Goal: Book appointment/travel/reservation

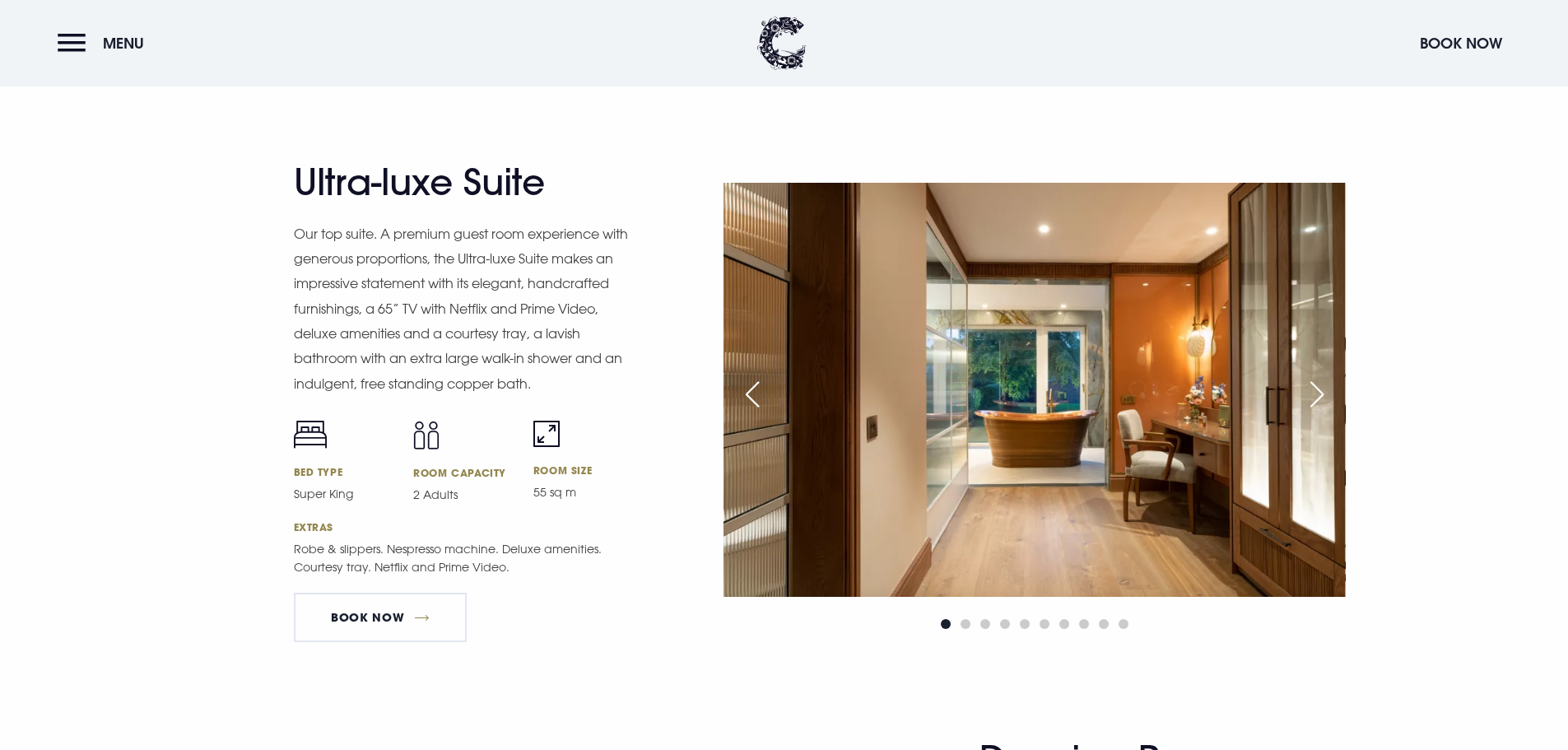
scroll to position [2140, 0]
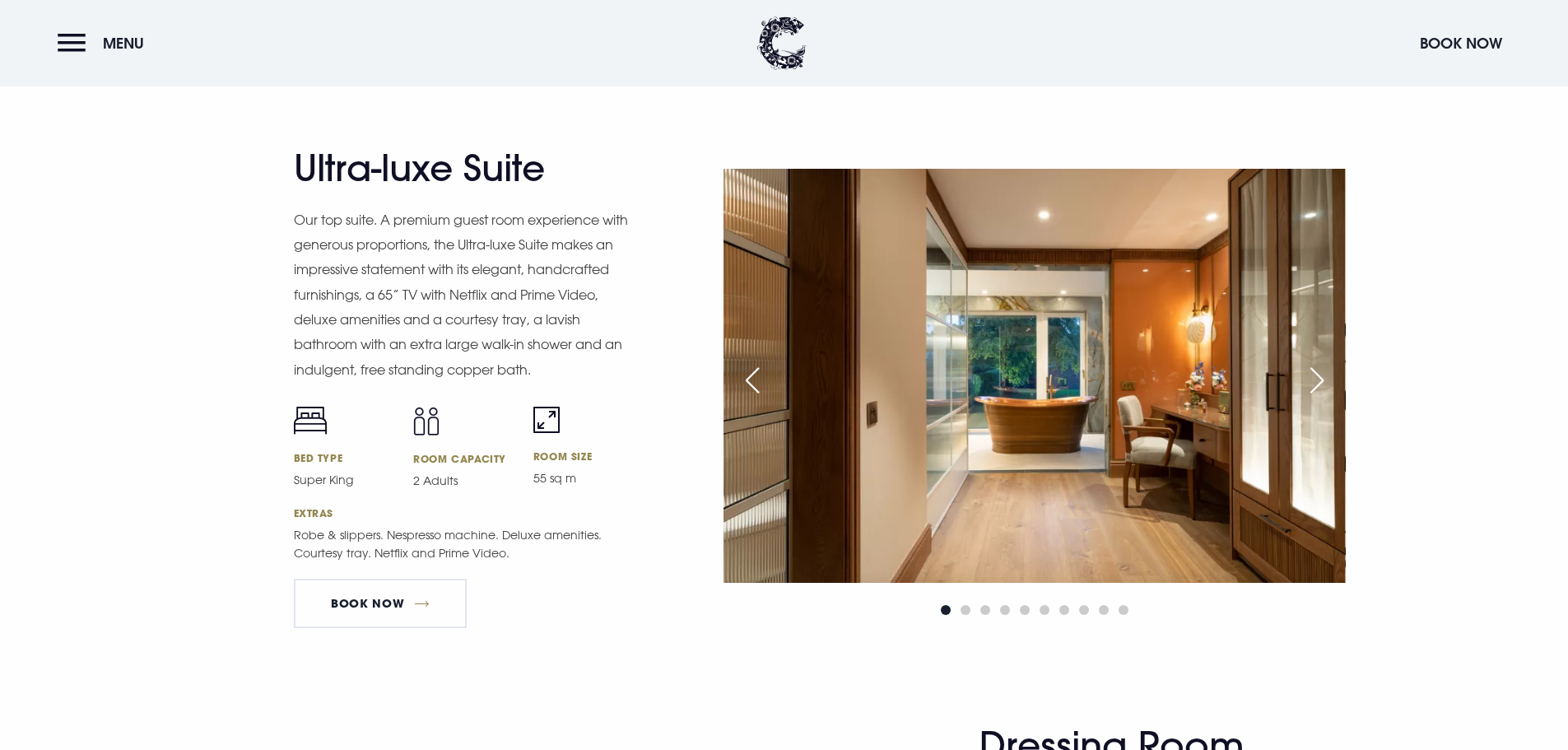
click at [1314, 373] on div "Next slide" at bounding box center [1317, 380] width 41 height 37
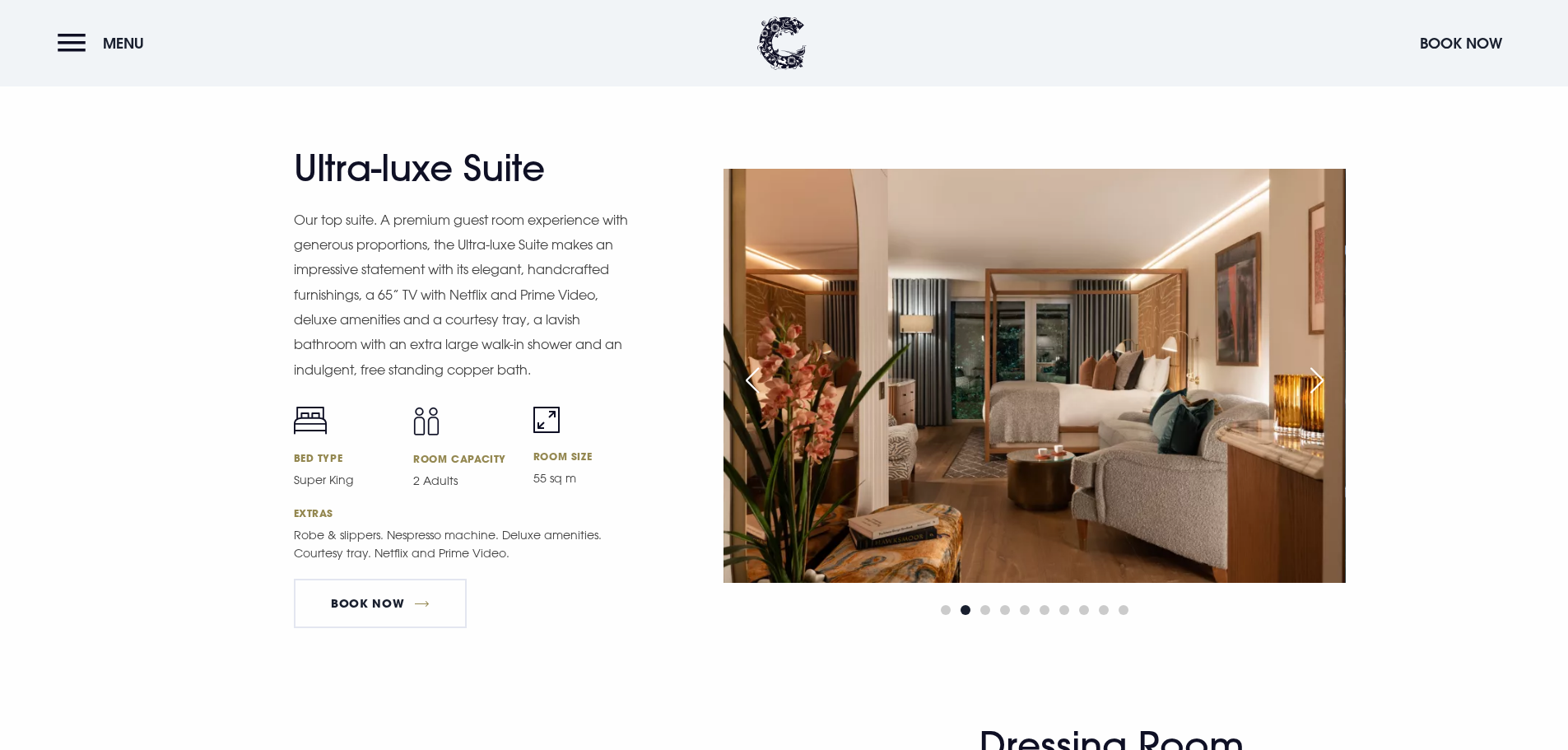
click at [1314, 373] on div "Next slide" at bounding box center [1317, 380] width 41 height 37
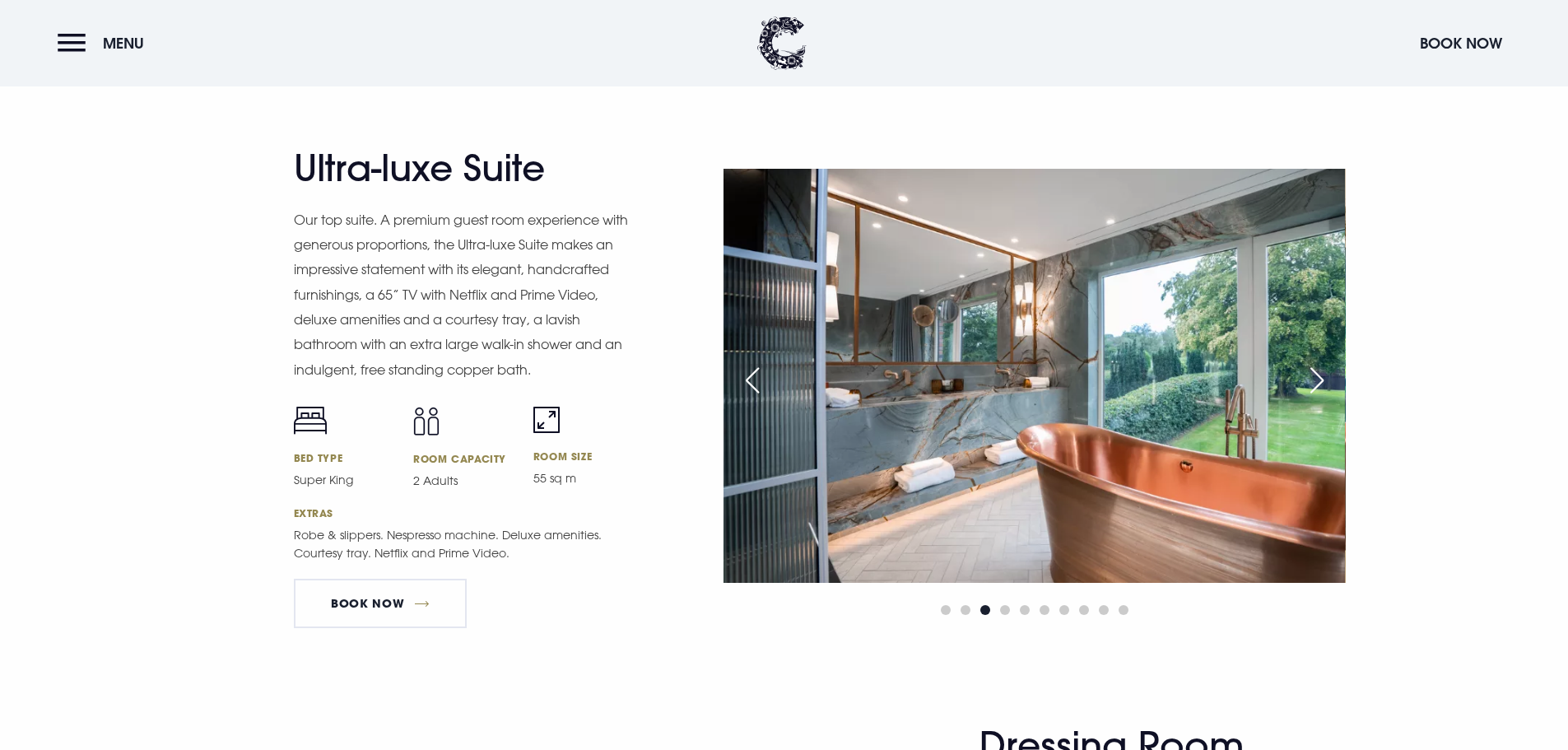
click at [1314, 373] on div "Next slide" at bounding box center [1317, 380] width 41 height 37
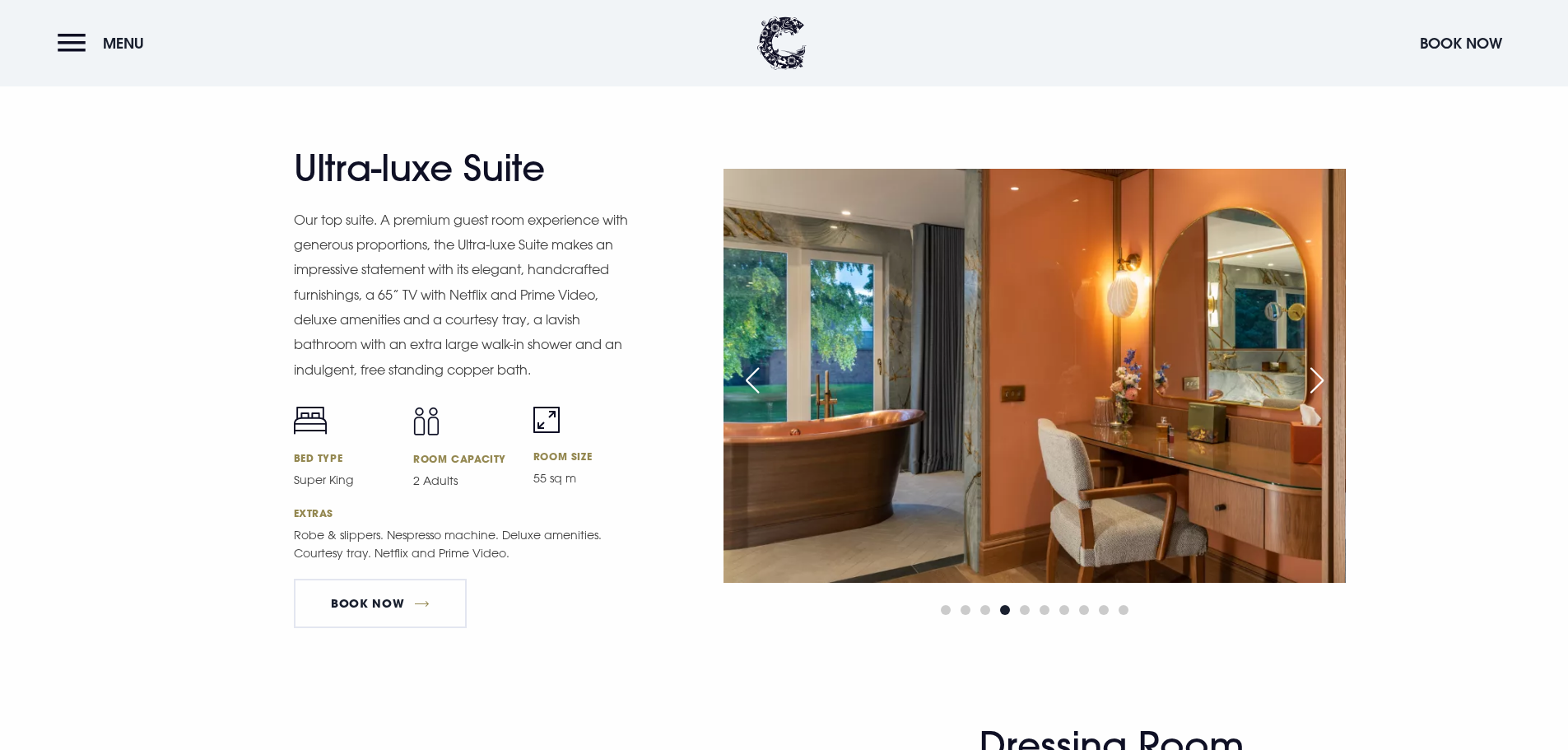
click at [1314, 373] on div "Next slide" at bounding box center [1317, 380] width 41 height 37
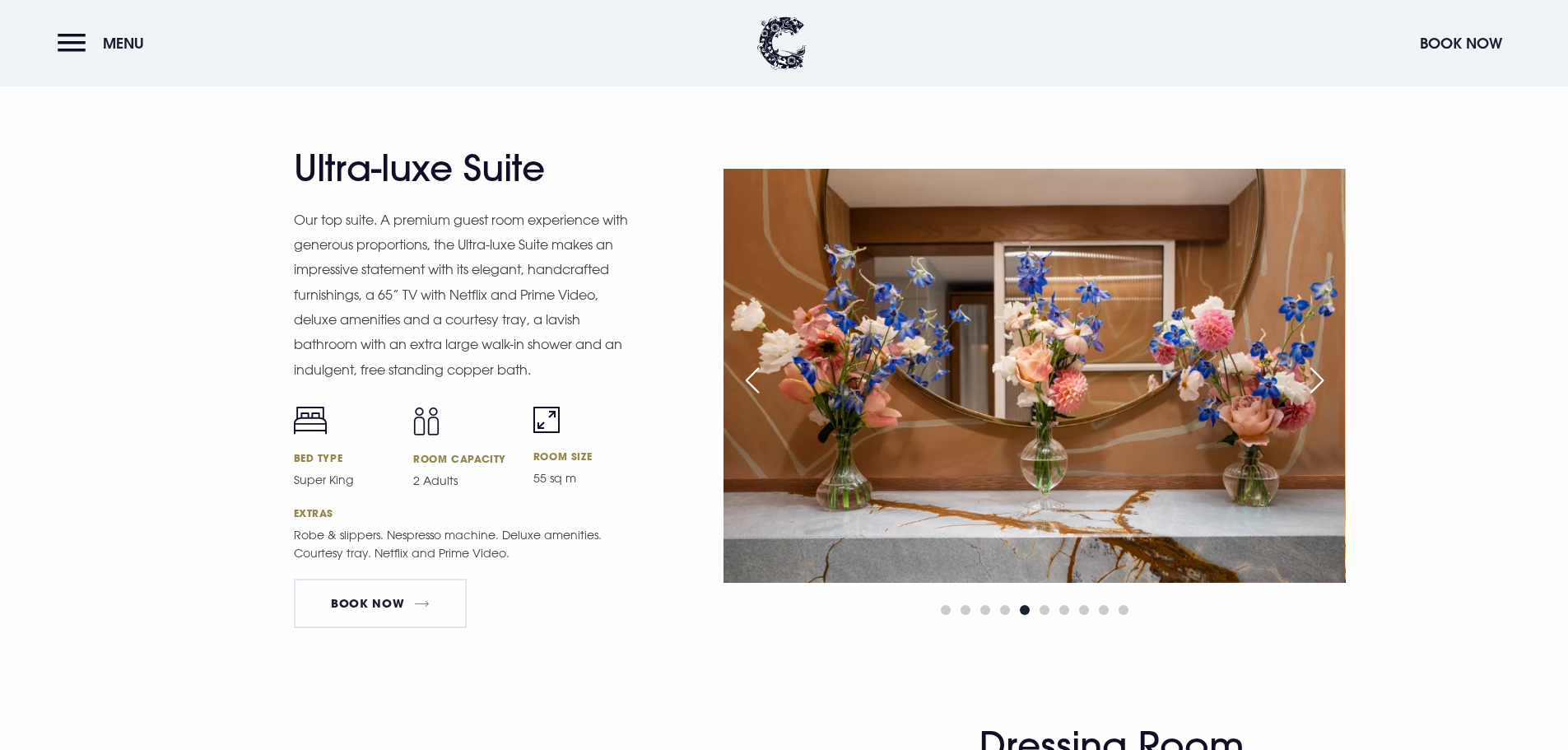
click at [1314, 373] on div "Next slide" at bounding box center [1317, 380] width 41 height 37
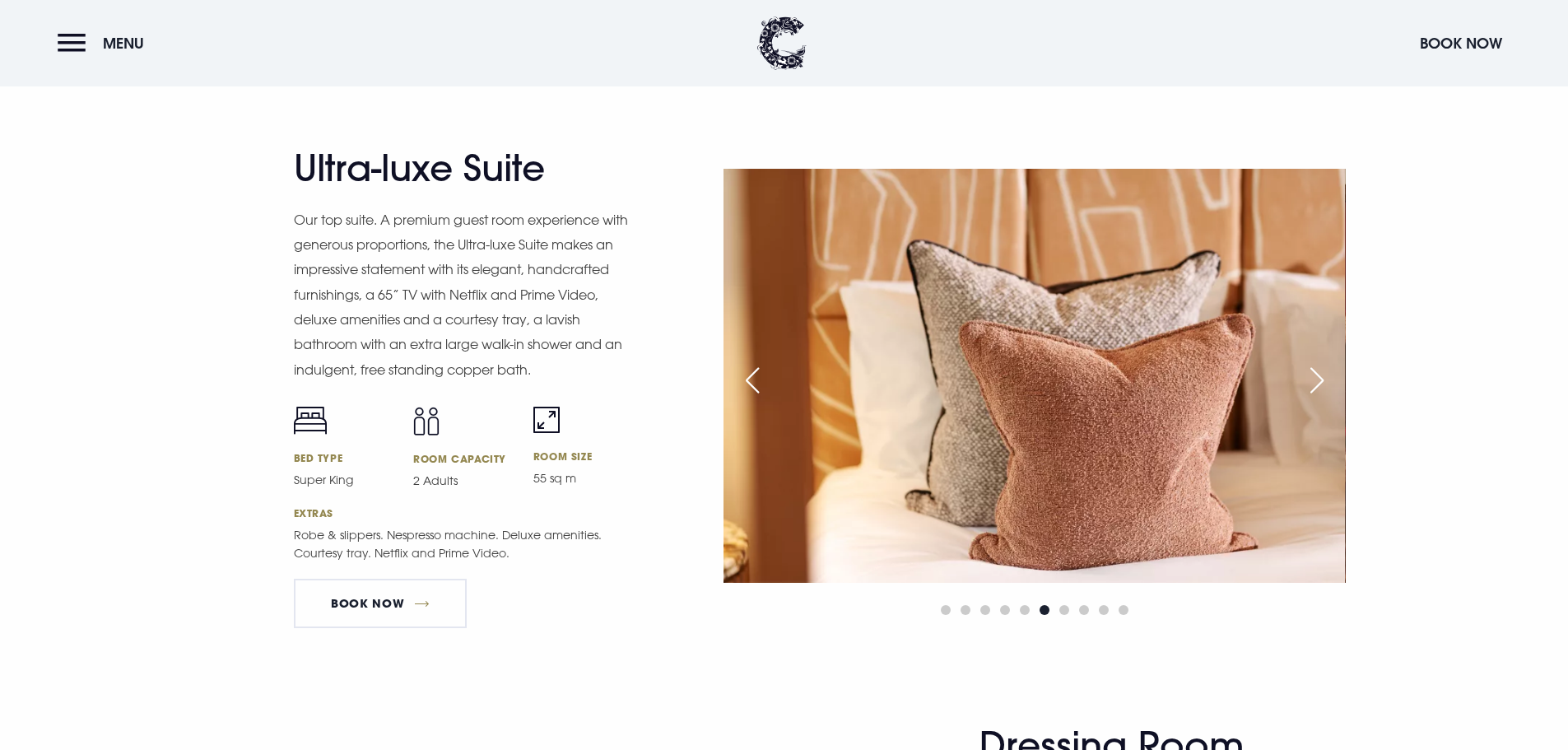
click at [1314, 373] on div "Next slide" at bounding box center [1317, 380] width 41 height 37
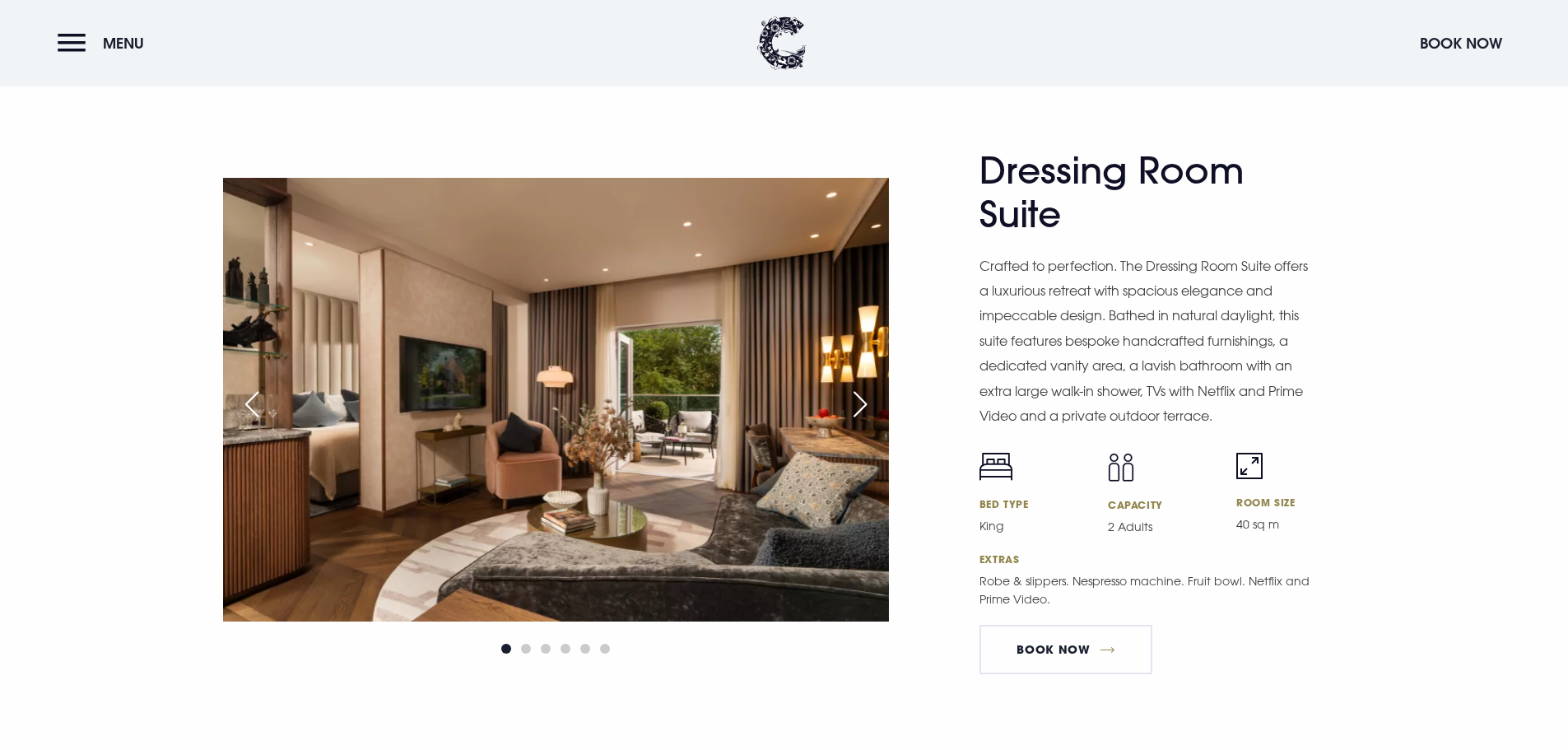
scroll to position [2717, 0]
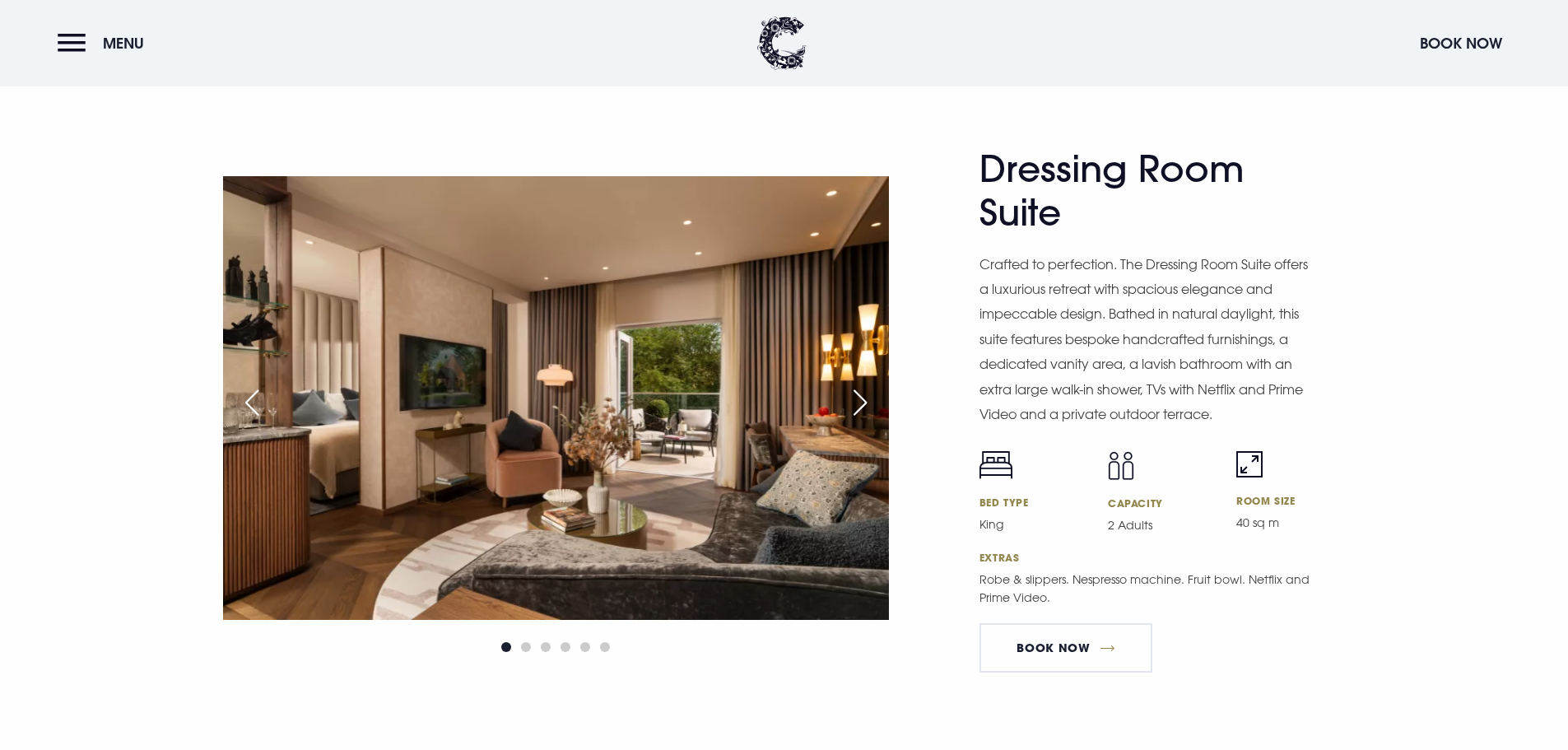
click at [854, 401] on div "Next slide" at bounding box center [860, 402] width 41 height 37
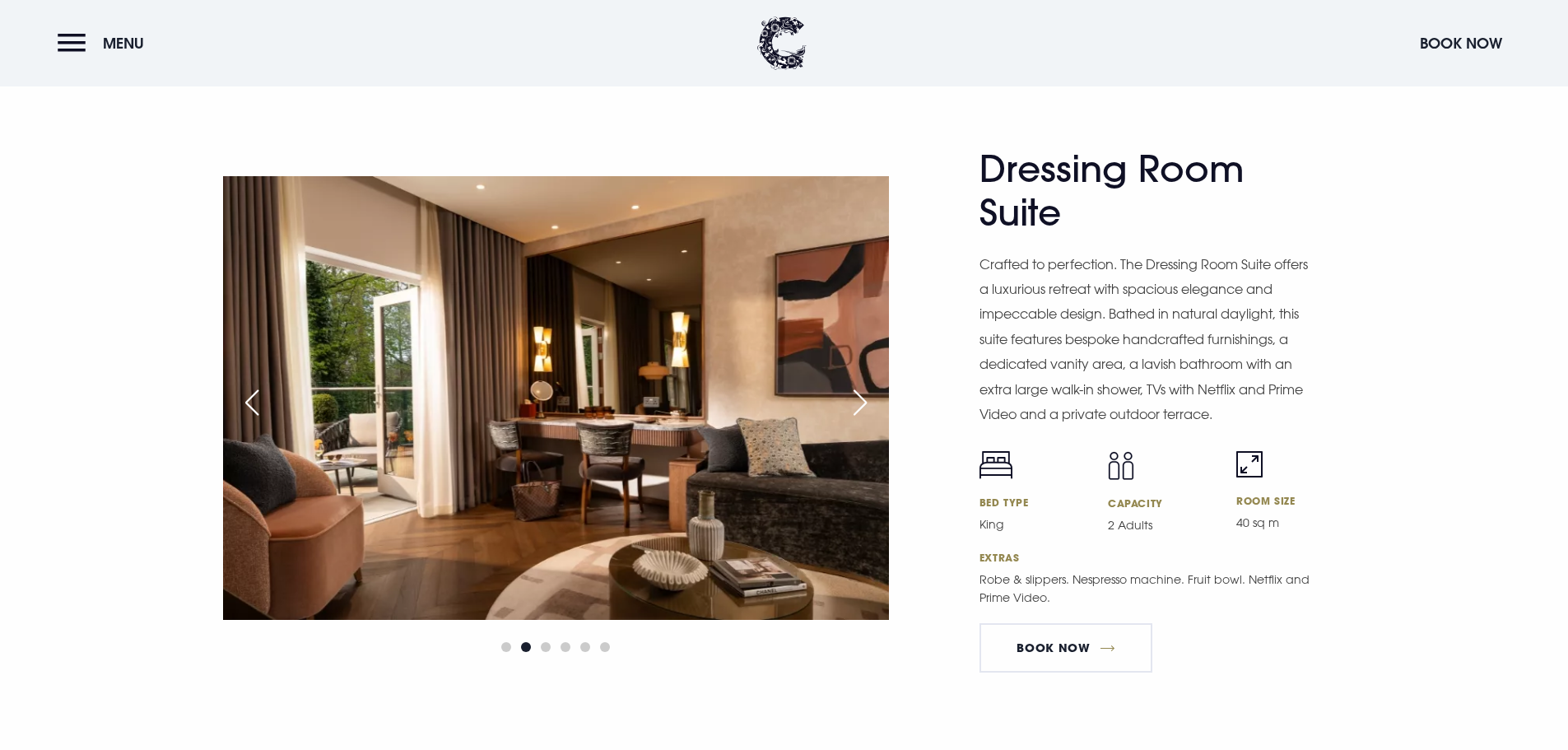
click at [854, 401] on div "Next slide" at bounding box center [860, 402] width 41 height 37
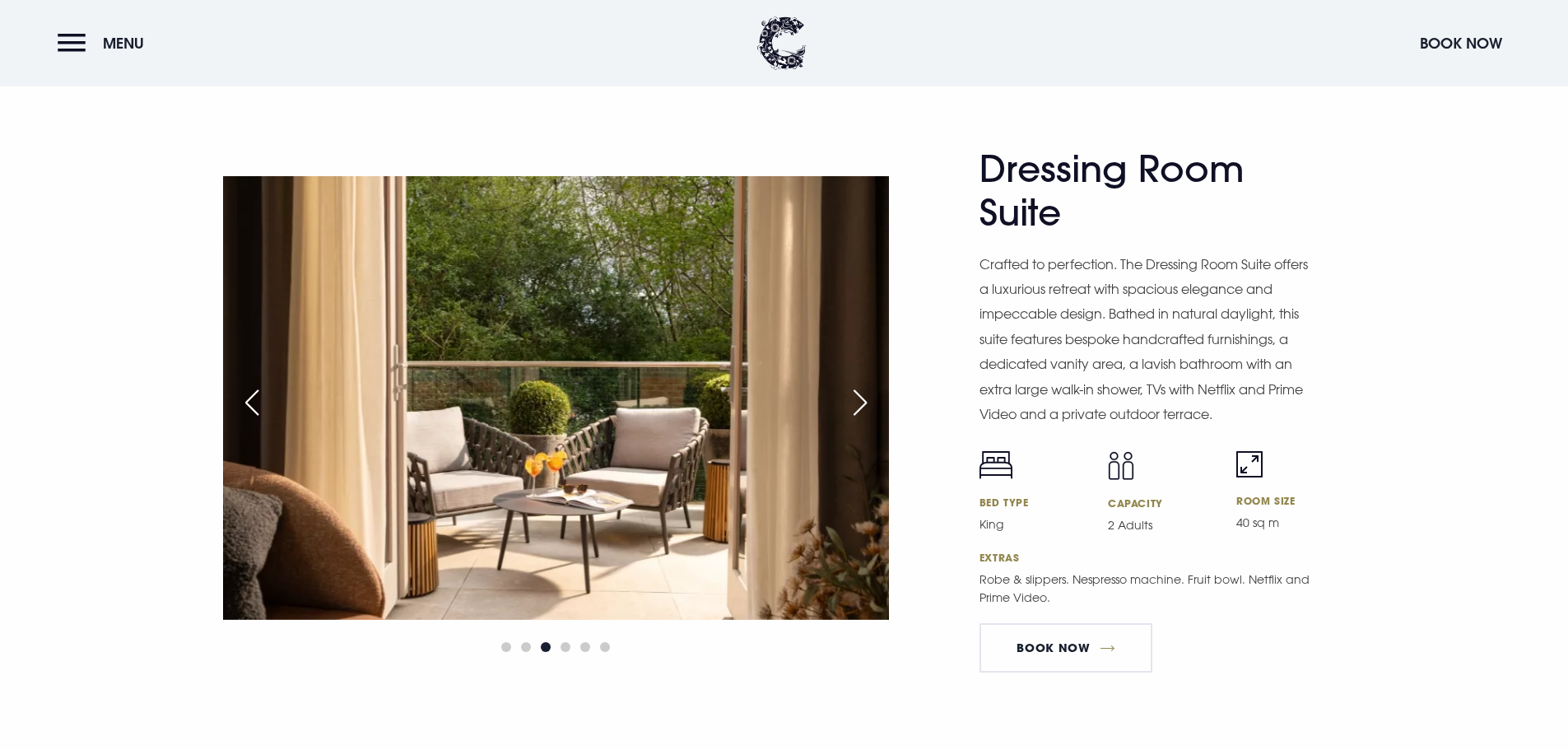
click at [861, 396] on div "Next slide" at bounding box center [860, 402] width 41 height 37
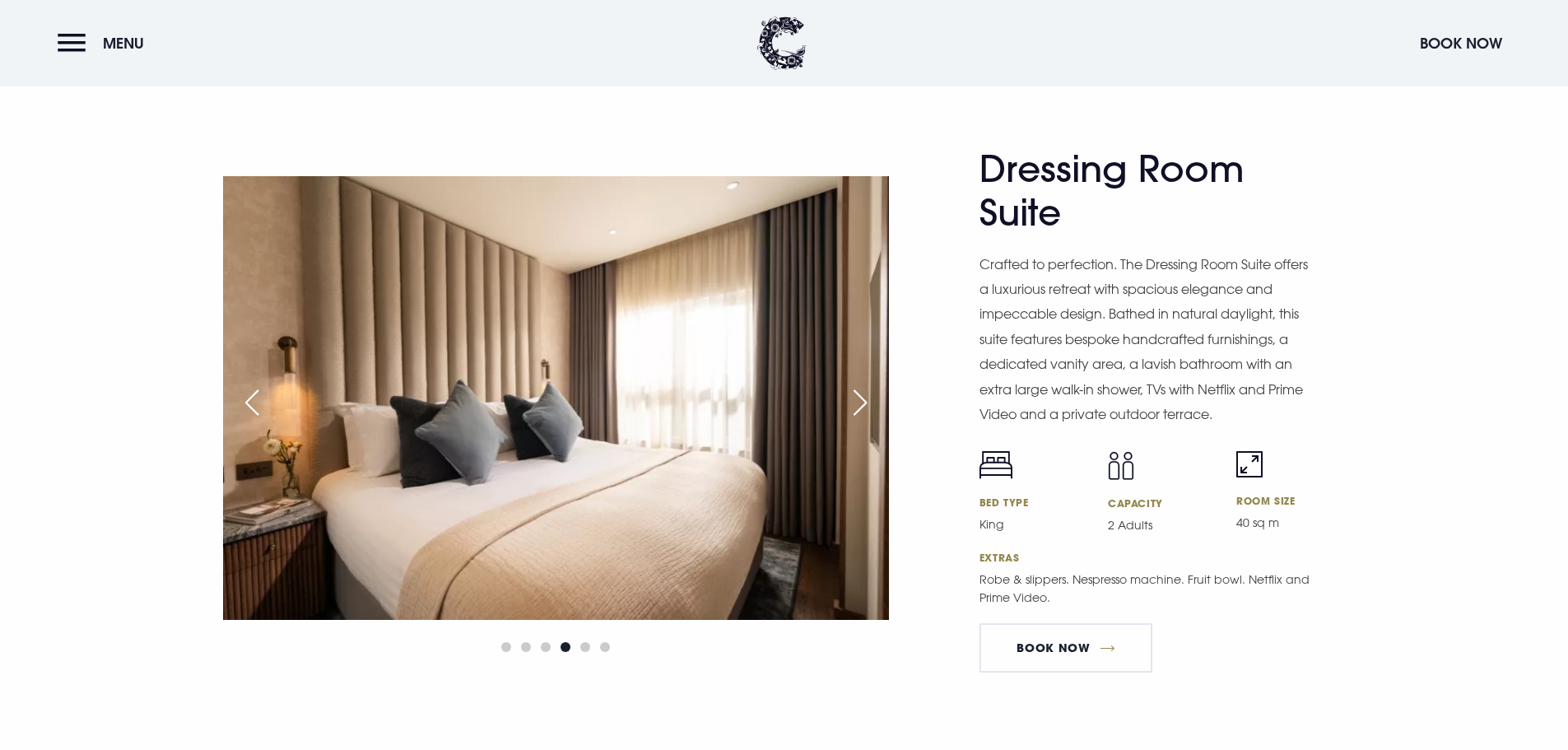
click at [861, 396] on div "Next slide" at bounding box center [860, 402] width 41 height 37
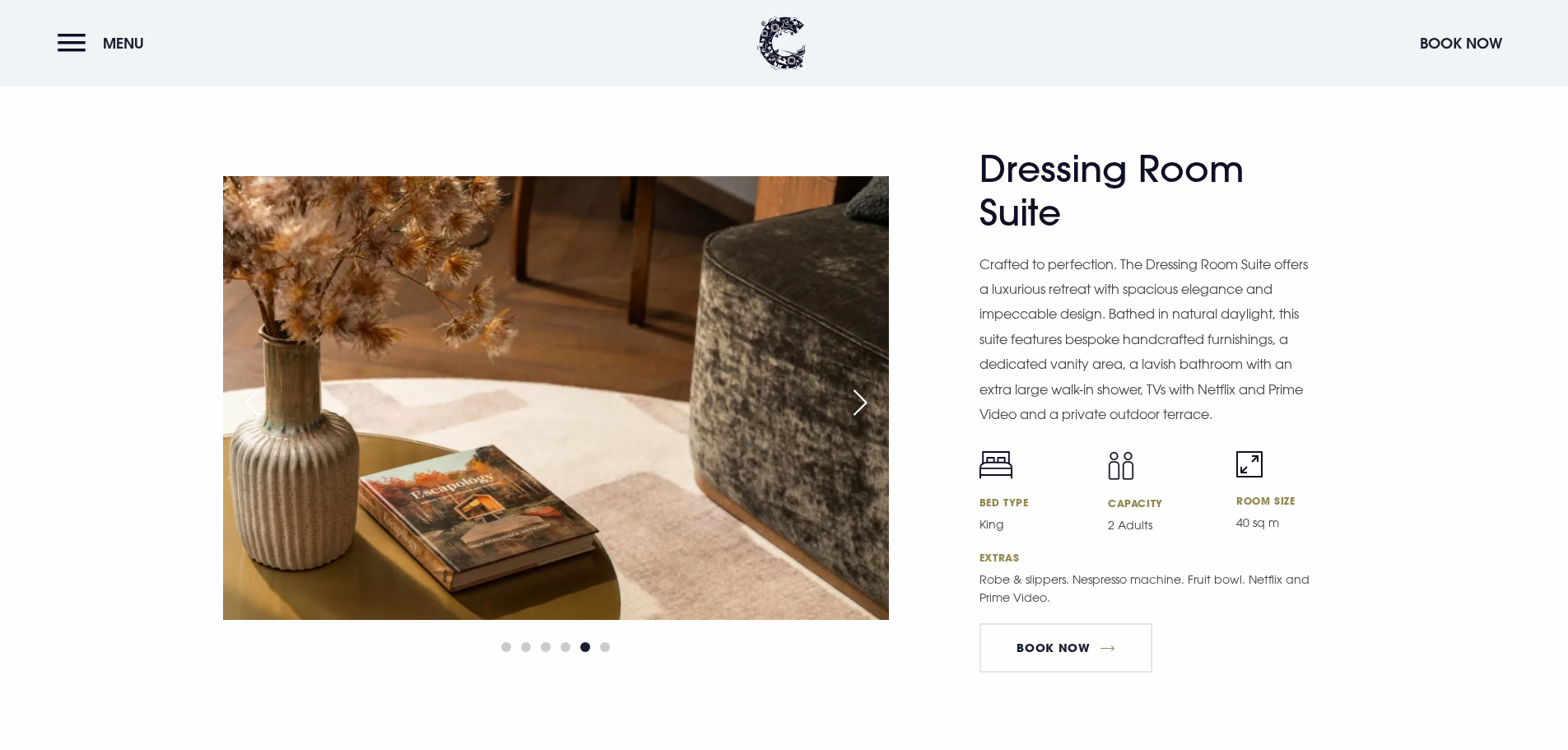
click at [861, 396] on div "Next slide" at bounding box center [860, 402] width 41 height 37
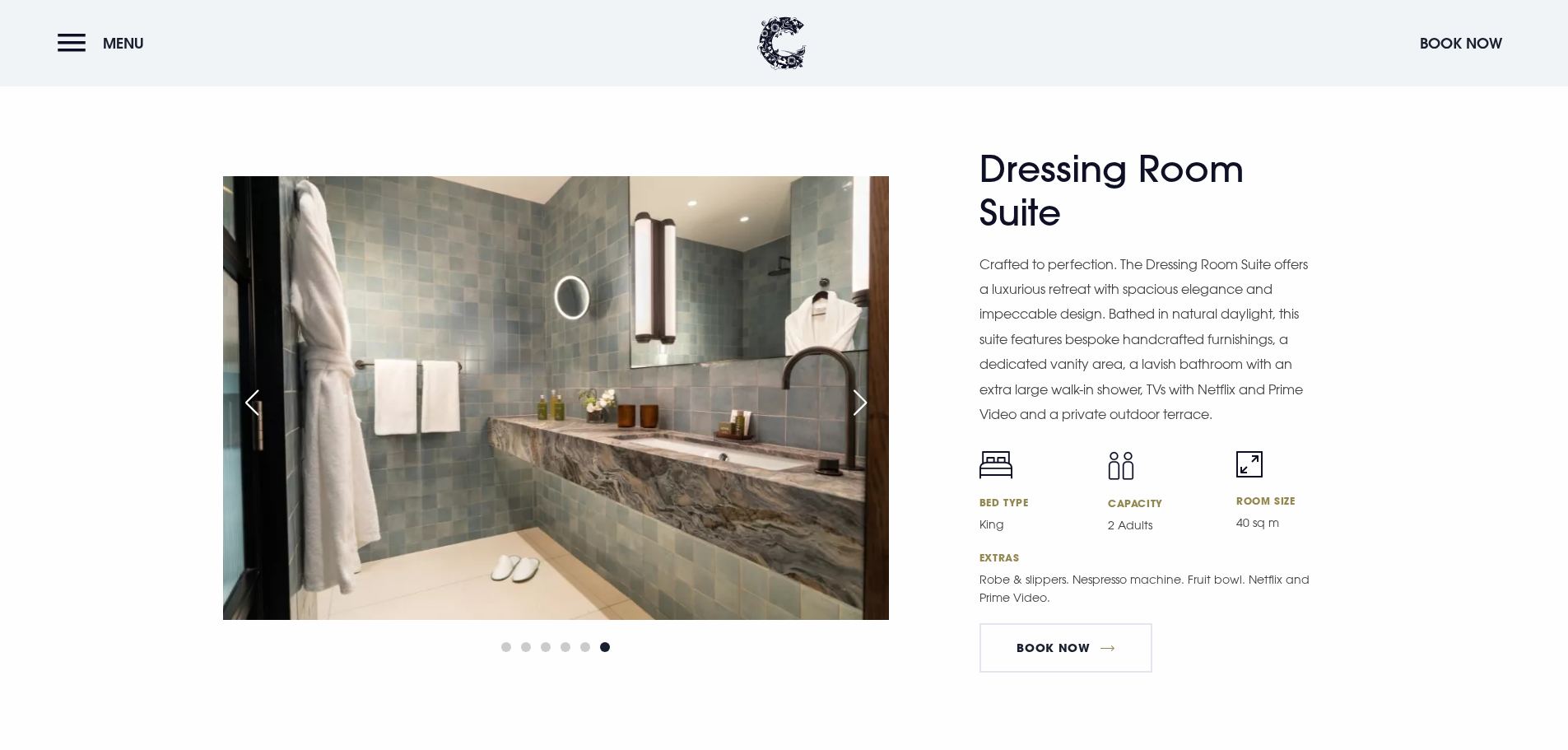
click at [861, 396] on div "Next slide" at bounding box center [860, 402] width 41 height 37
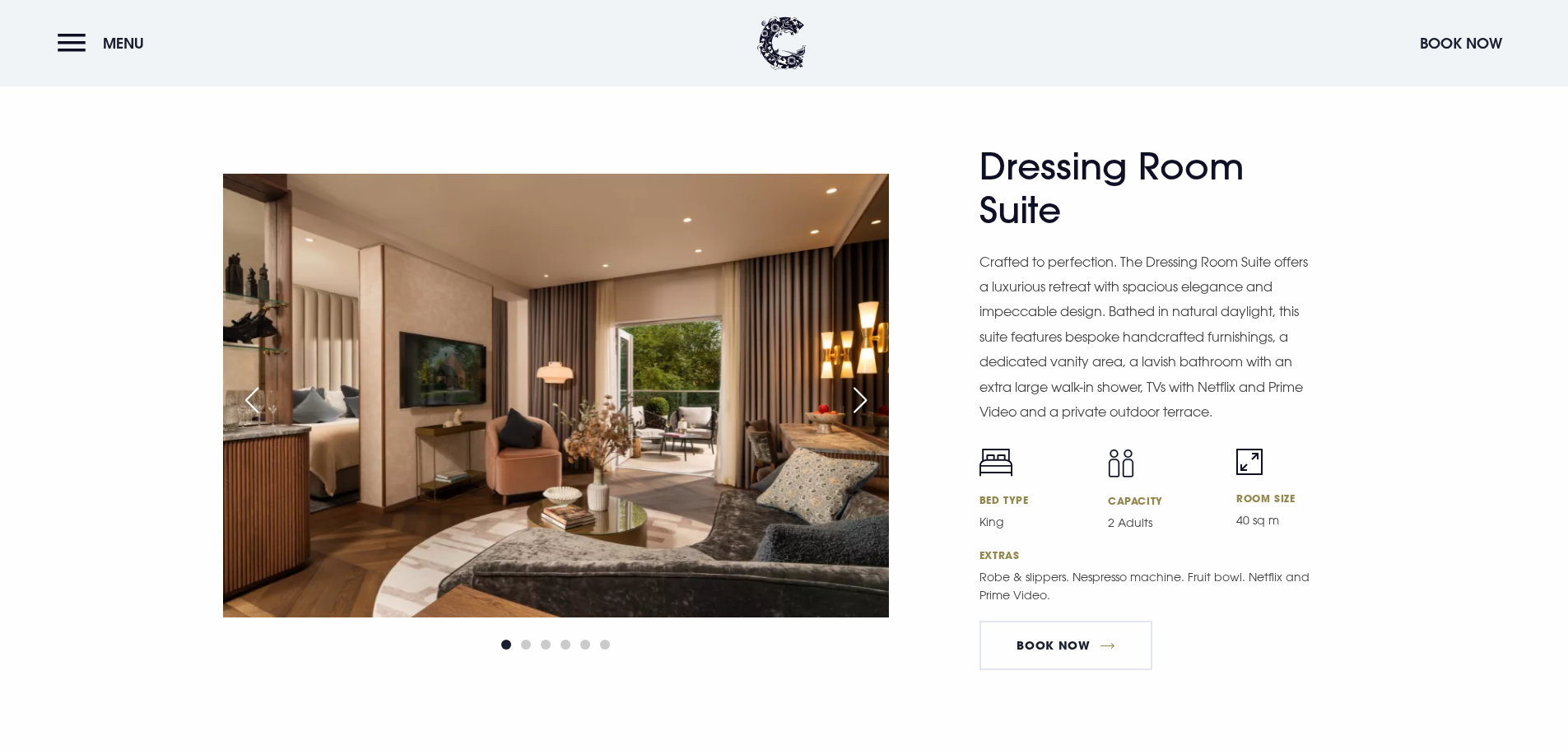
scroll to position [2799, 0]
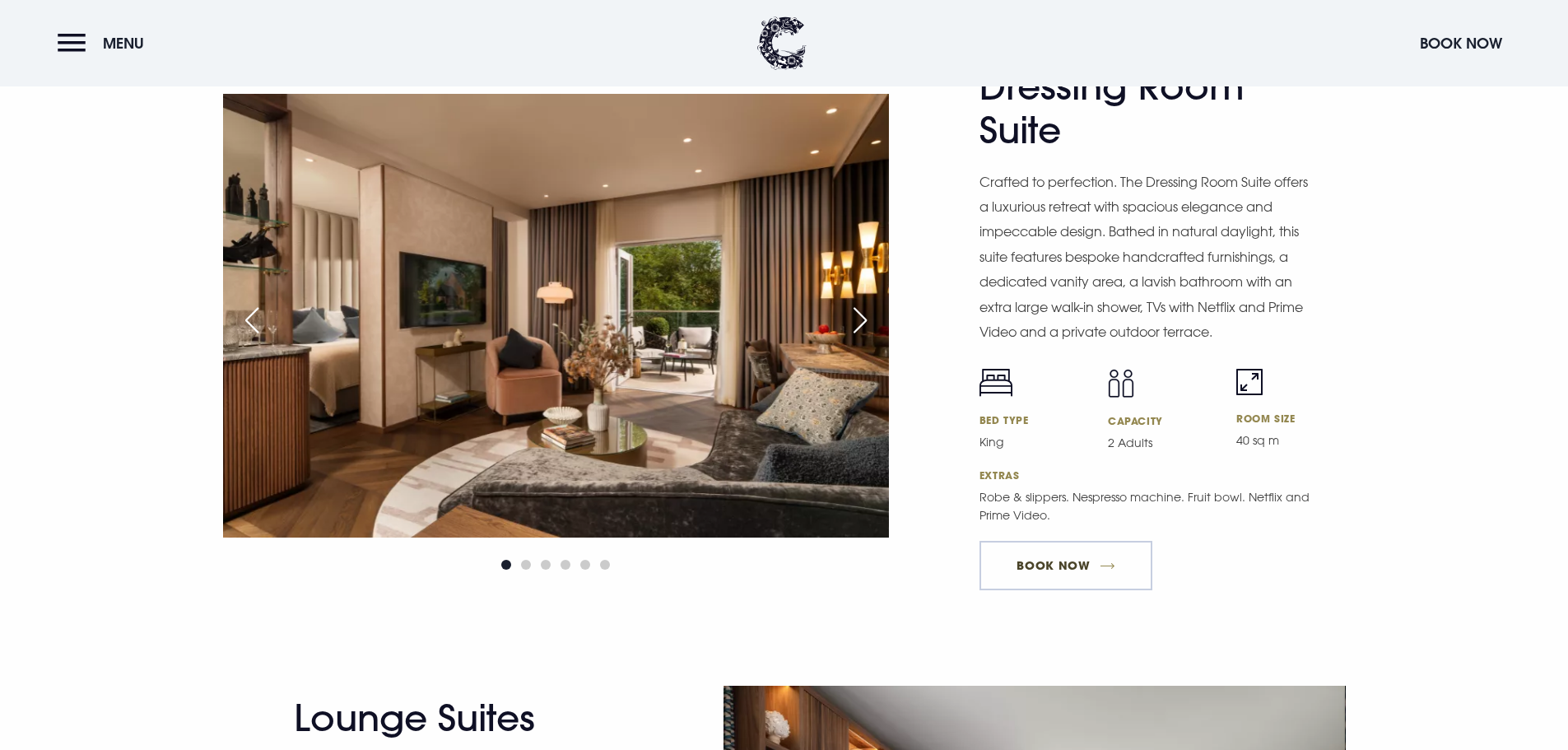
click at [1077, 564] on link "BOOK NOW" at bounding box center [1067, 565] width 173 height 49
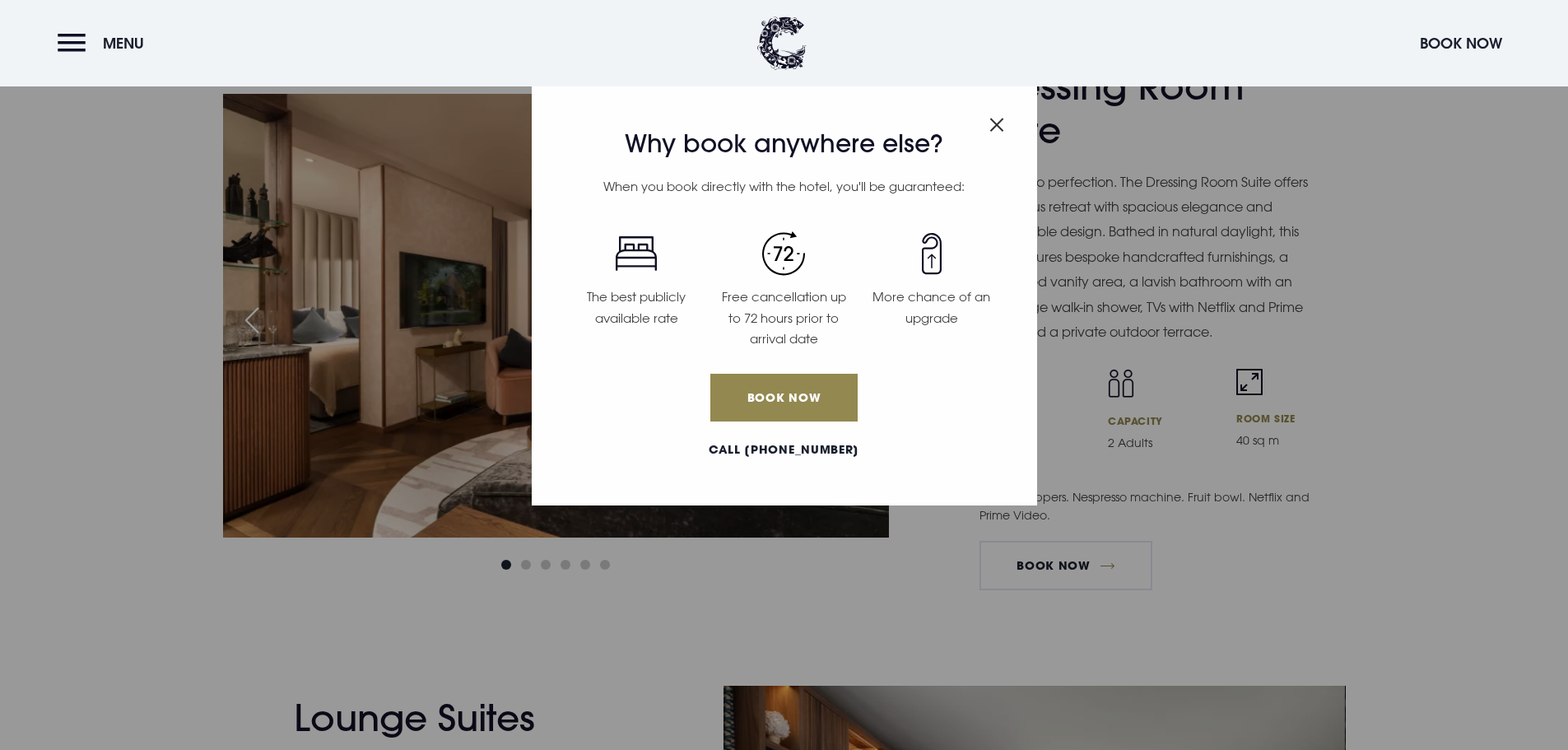
click at [1003, 123] on img "Close modal" at bounding box center [996, 124] width 14 height 14
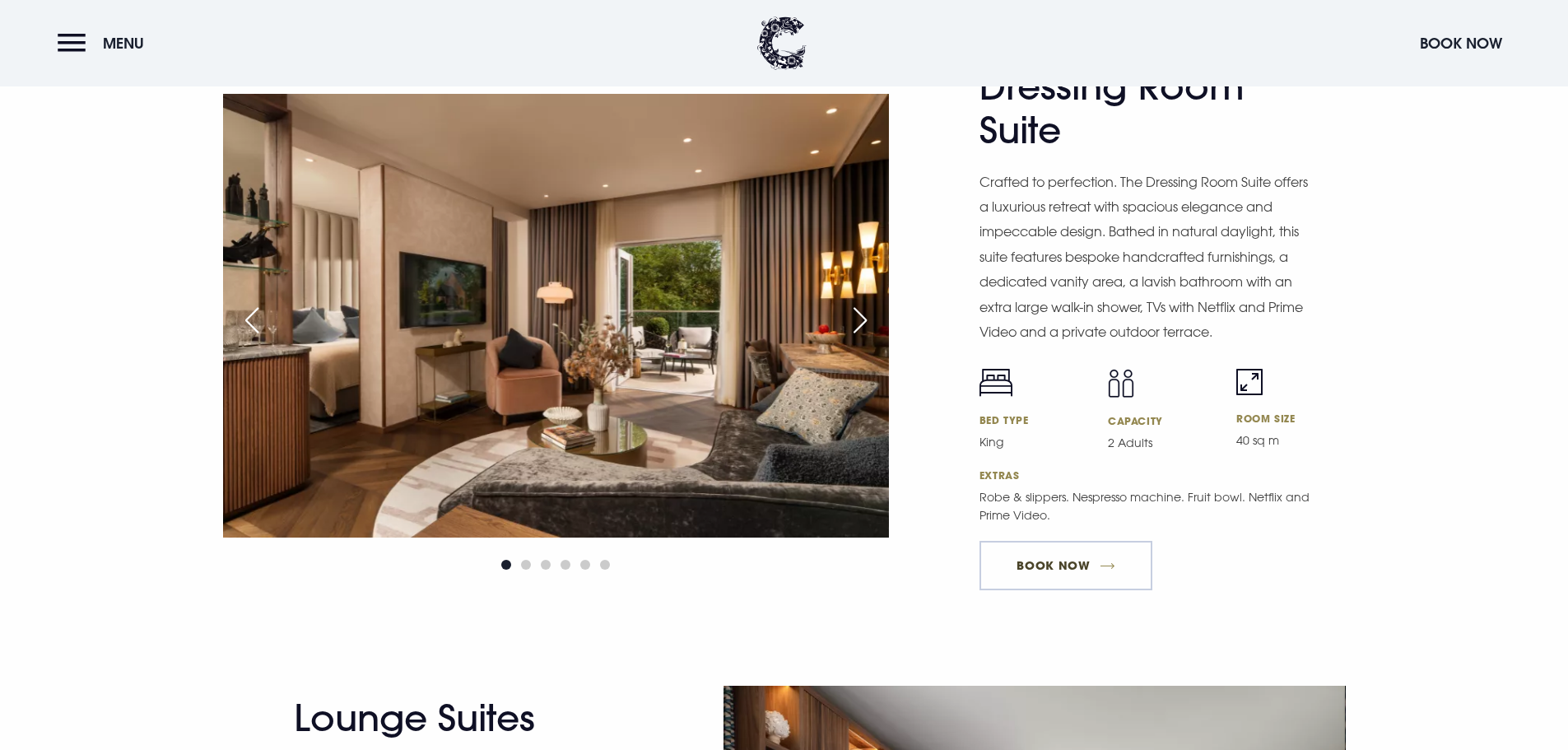
click at [1059, 553] on link "BOOK NOW" at bounding box center [1067, 565] width 173 height 49
